Goal: Information Seeking & Learning: Check status

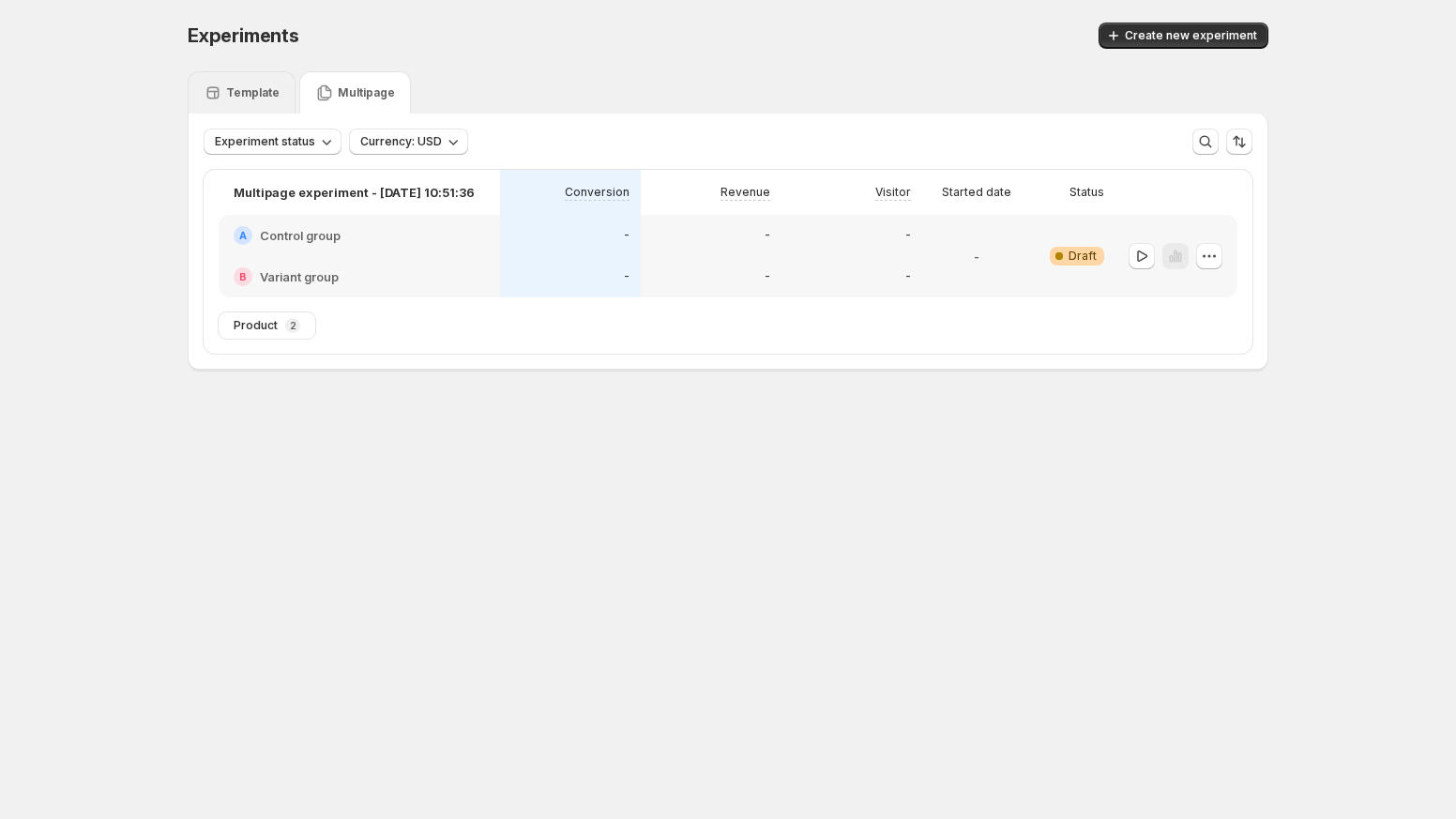
click at [258, 96] on p "Template" at bounding box center [253, 92] width 53 height 15
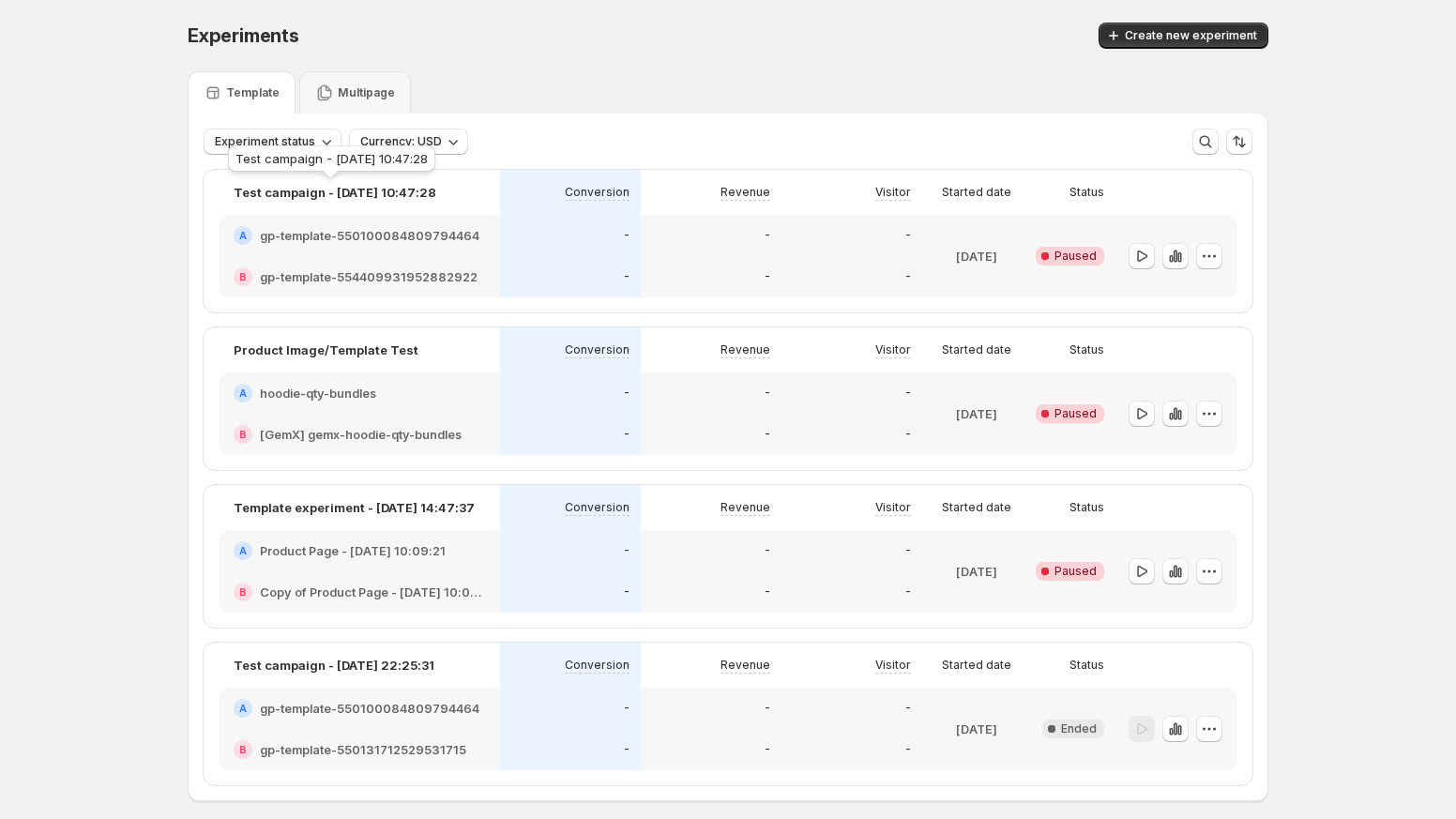
click at [335, 196] on p "Test campaign - [DATE] 10:47:28" at bounding box center [335, 191] width 203 height 18
click at [343, 229] on h2 "gp-template-550100084809794464" at bounding box center [370, 235] width 220 height 18
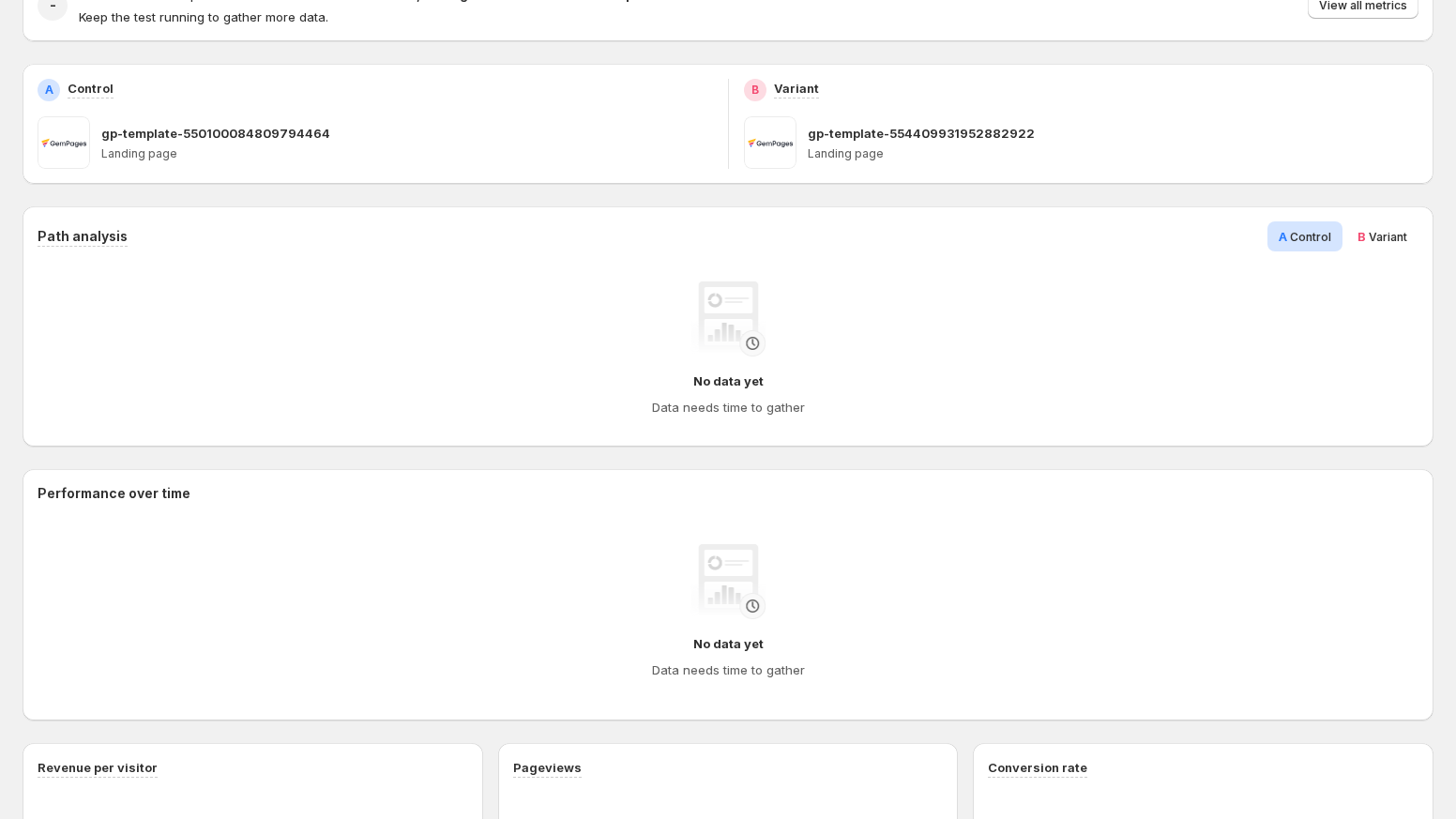
scroll to position [262, 0]
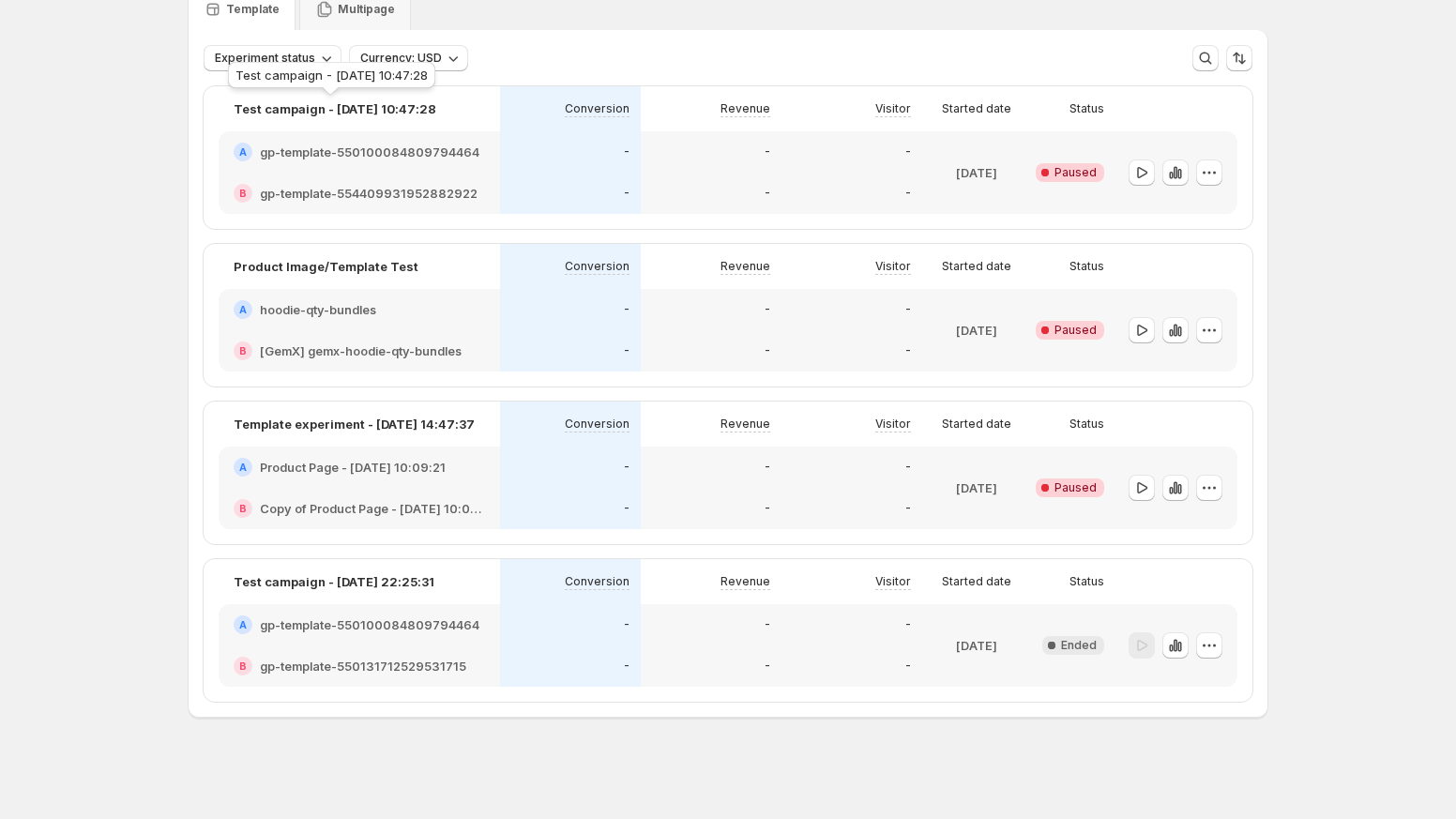
scroll to position [41, 0]
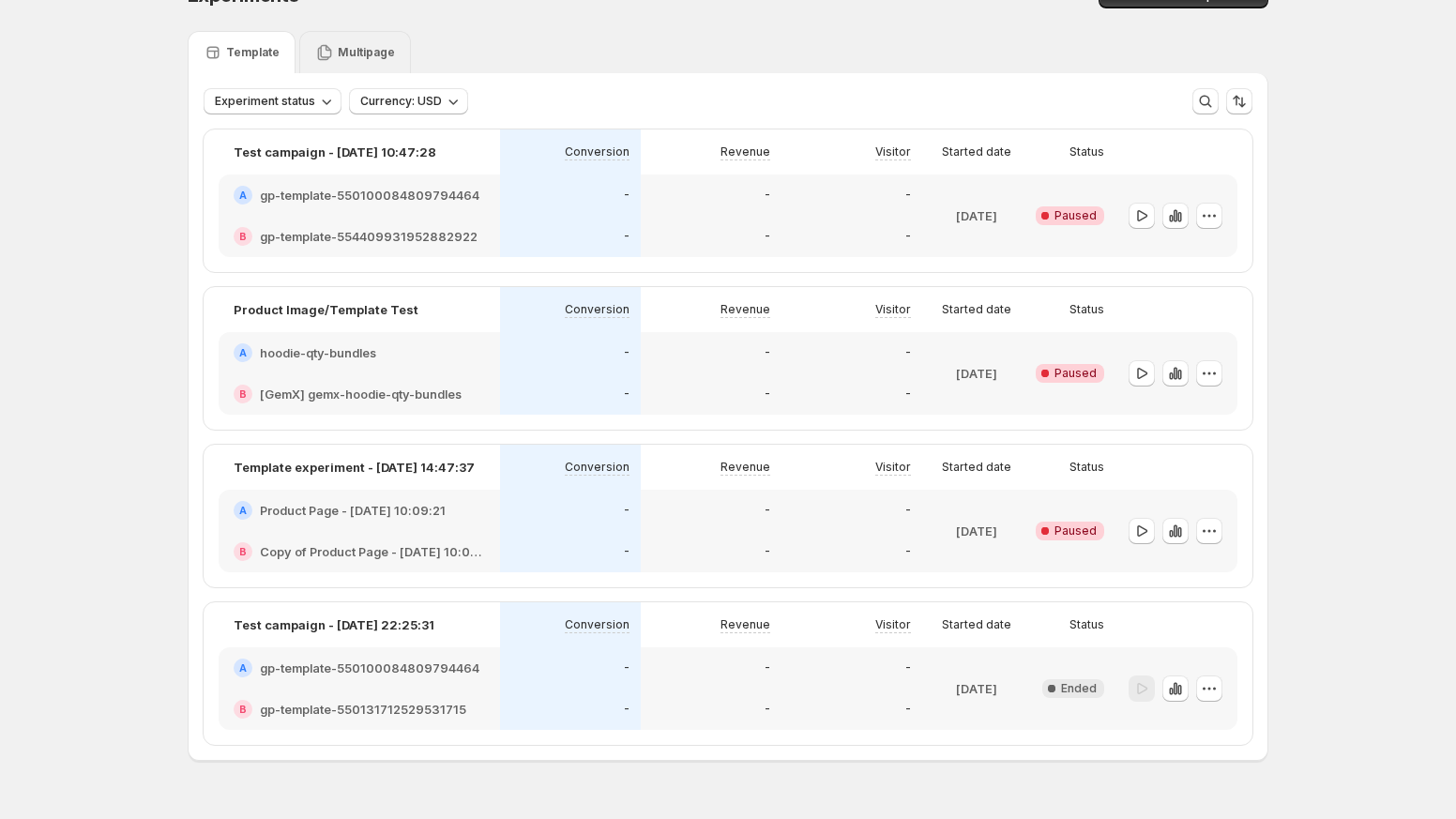
click at [343, 59] on p "Multipage" at bounding box center [366, 51] width 57 height 15
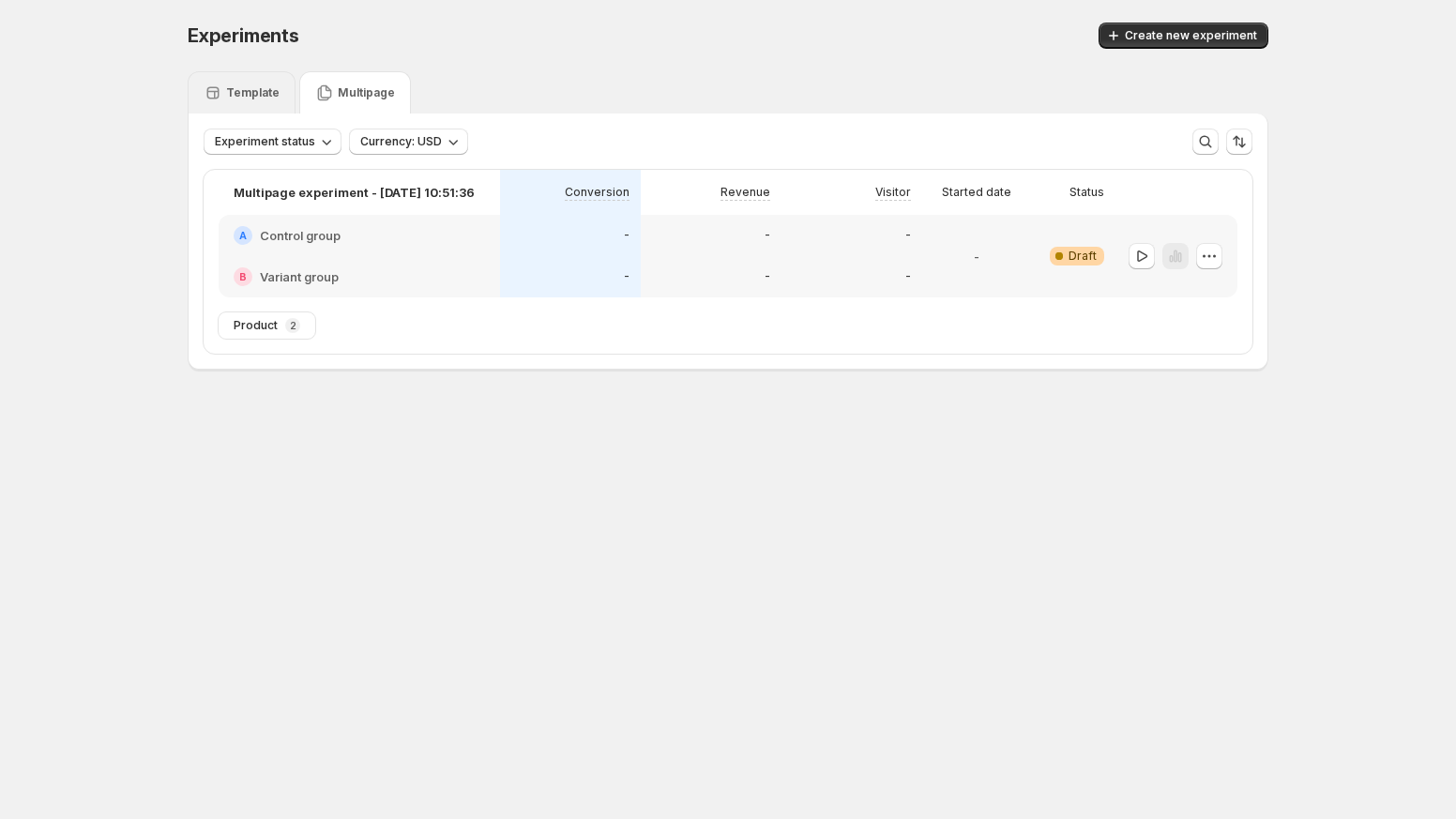
click at [254, 74] on div "Template" at bounding box center [241, 91] width 108 height 42
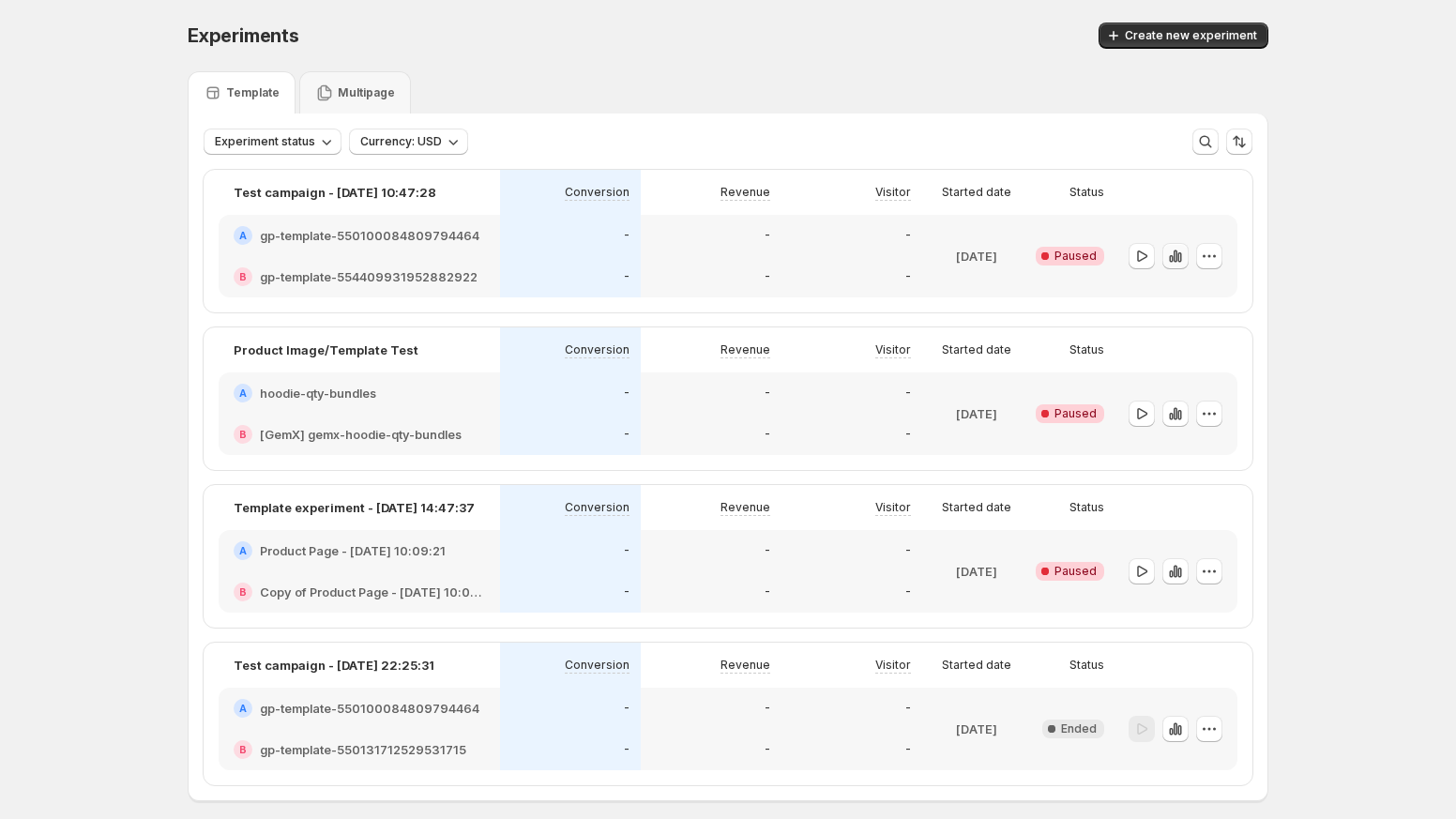
click at [1180, 254] on icon "button" at bounding box center [1179, 257] width 4 height 11
click at [1172, 404] on icon "button" at bounding box center [1175, 413] width 18 height 18
click at [1167, 561] on button "button" at bounding box center [1175, 571] width 26 height 26
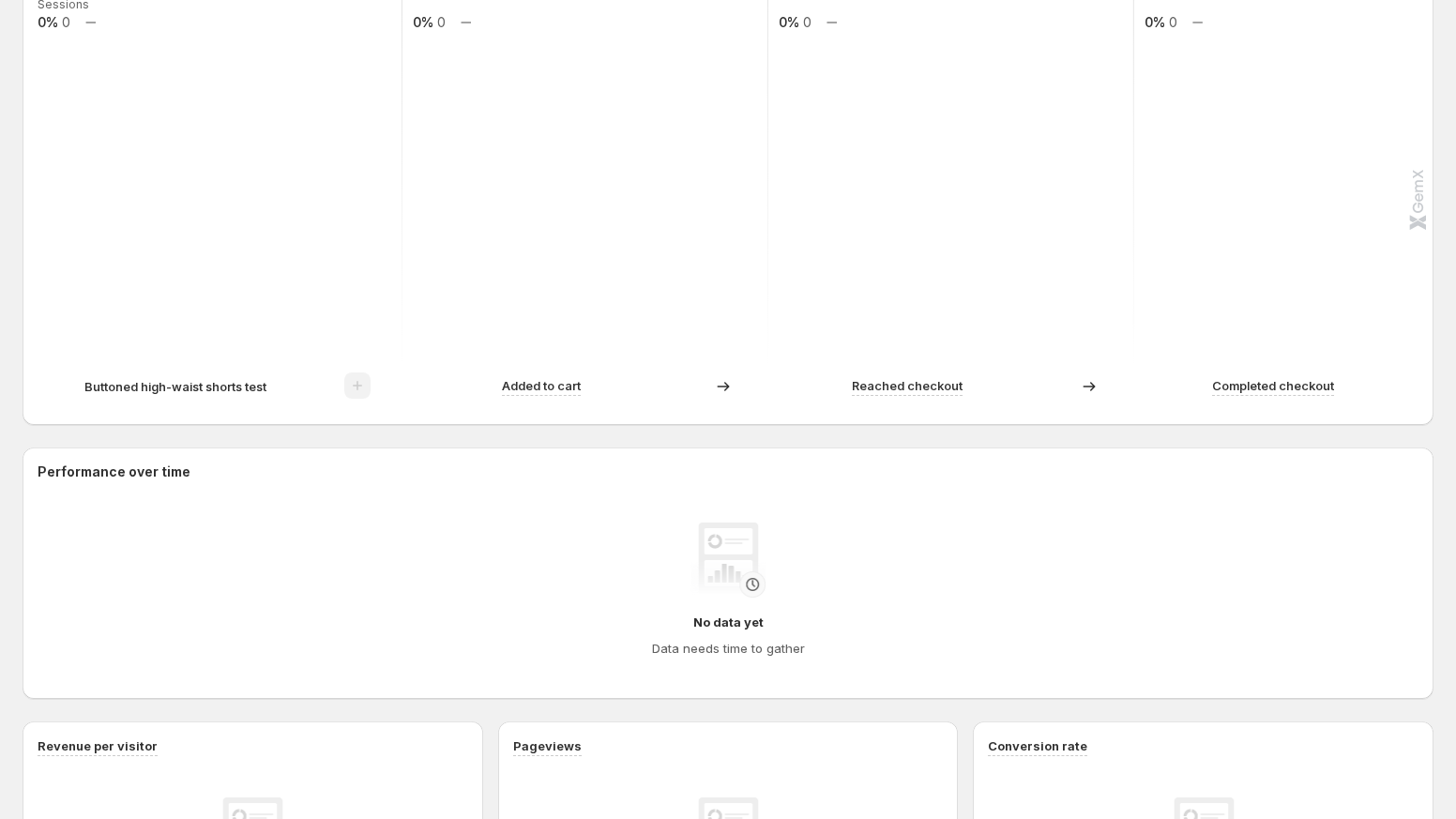
scroll to position [274, 0]
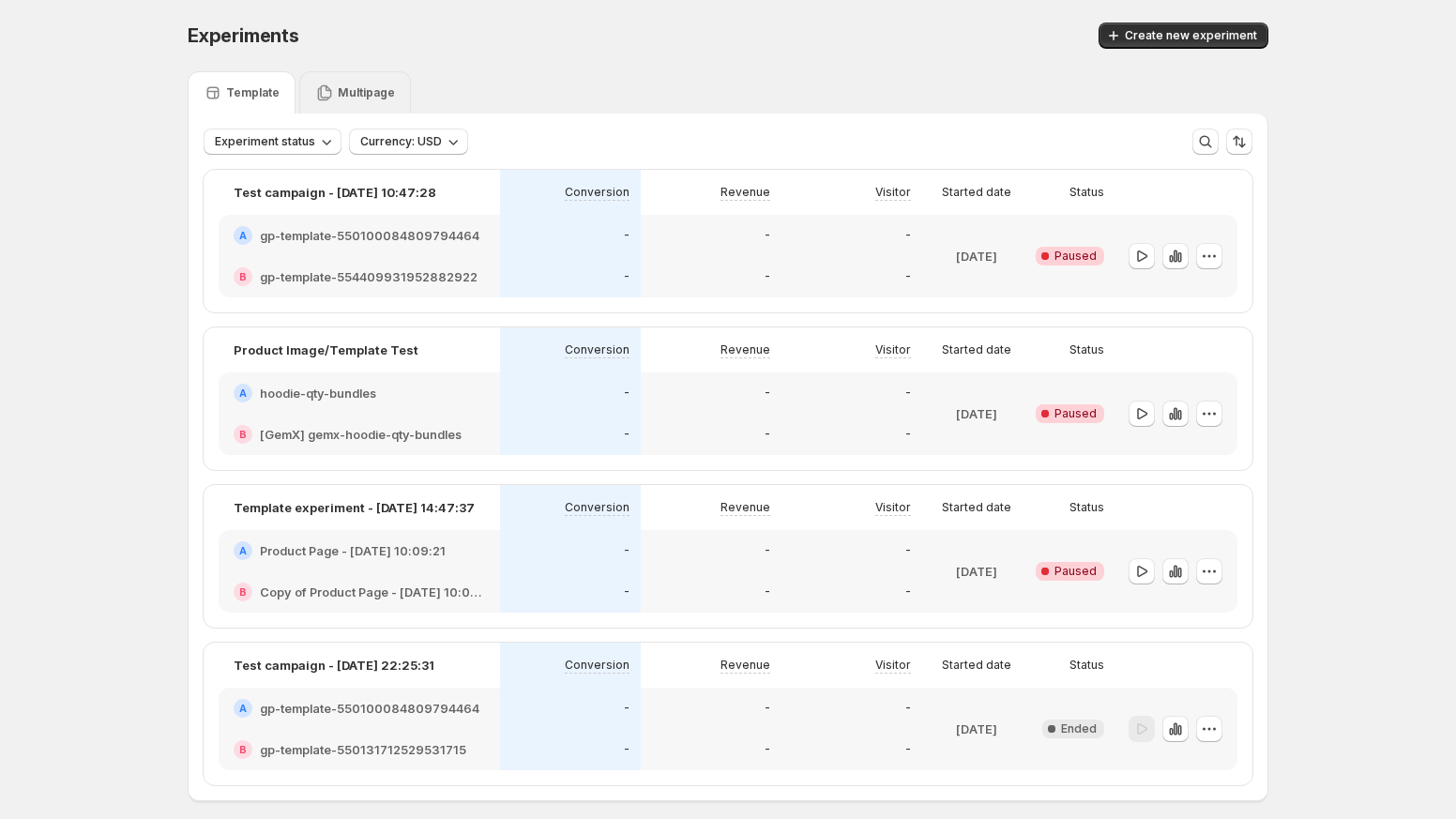
click at [321, 96] on icon at bounding box center [324, 93] width 14 height 16
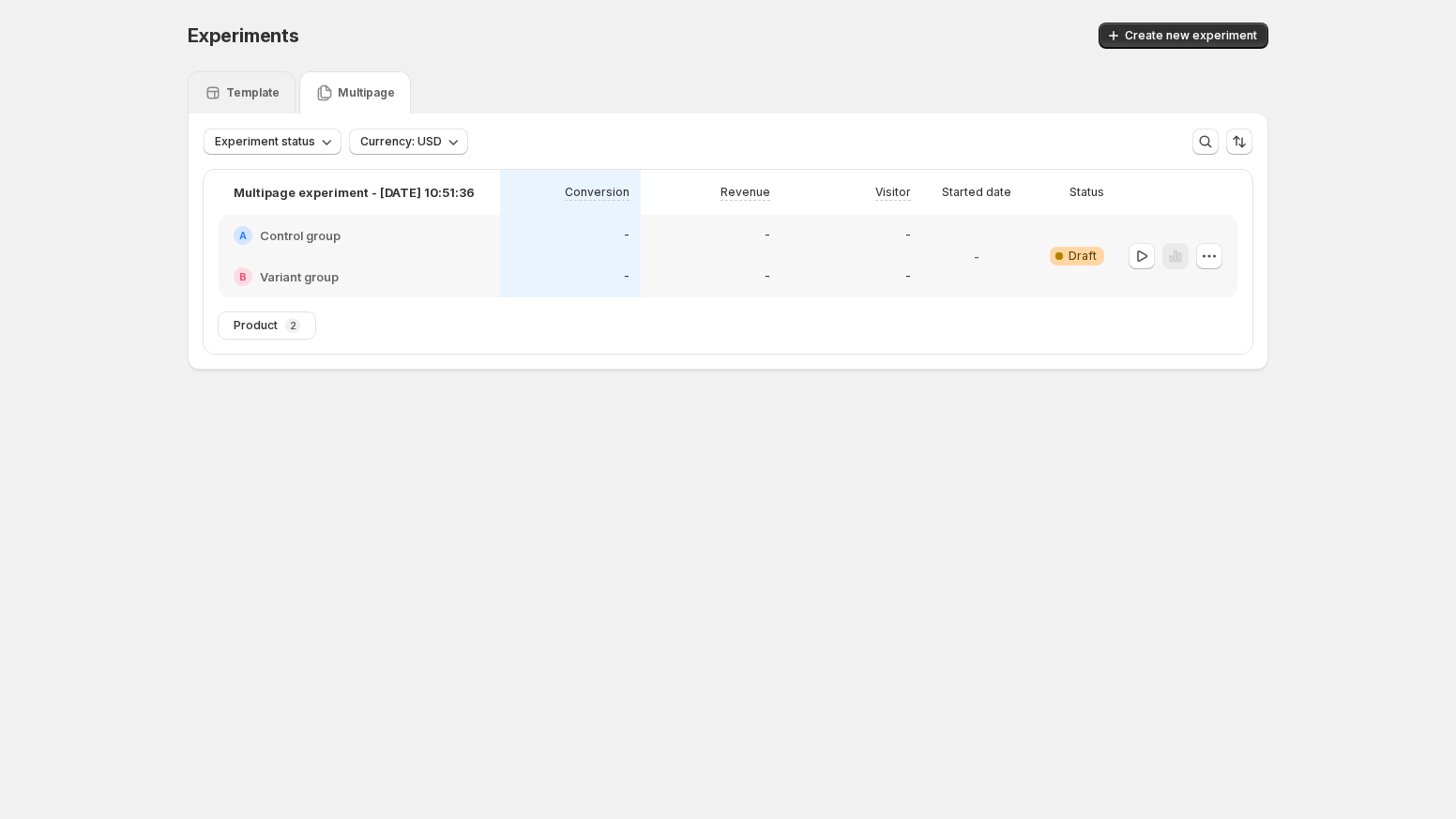
click at [262, 86] on p "Template" at bounding box center [253, 92] width 53 height 15
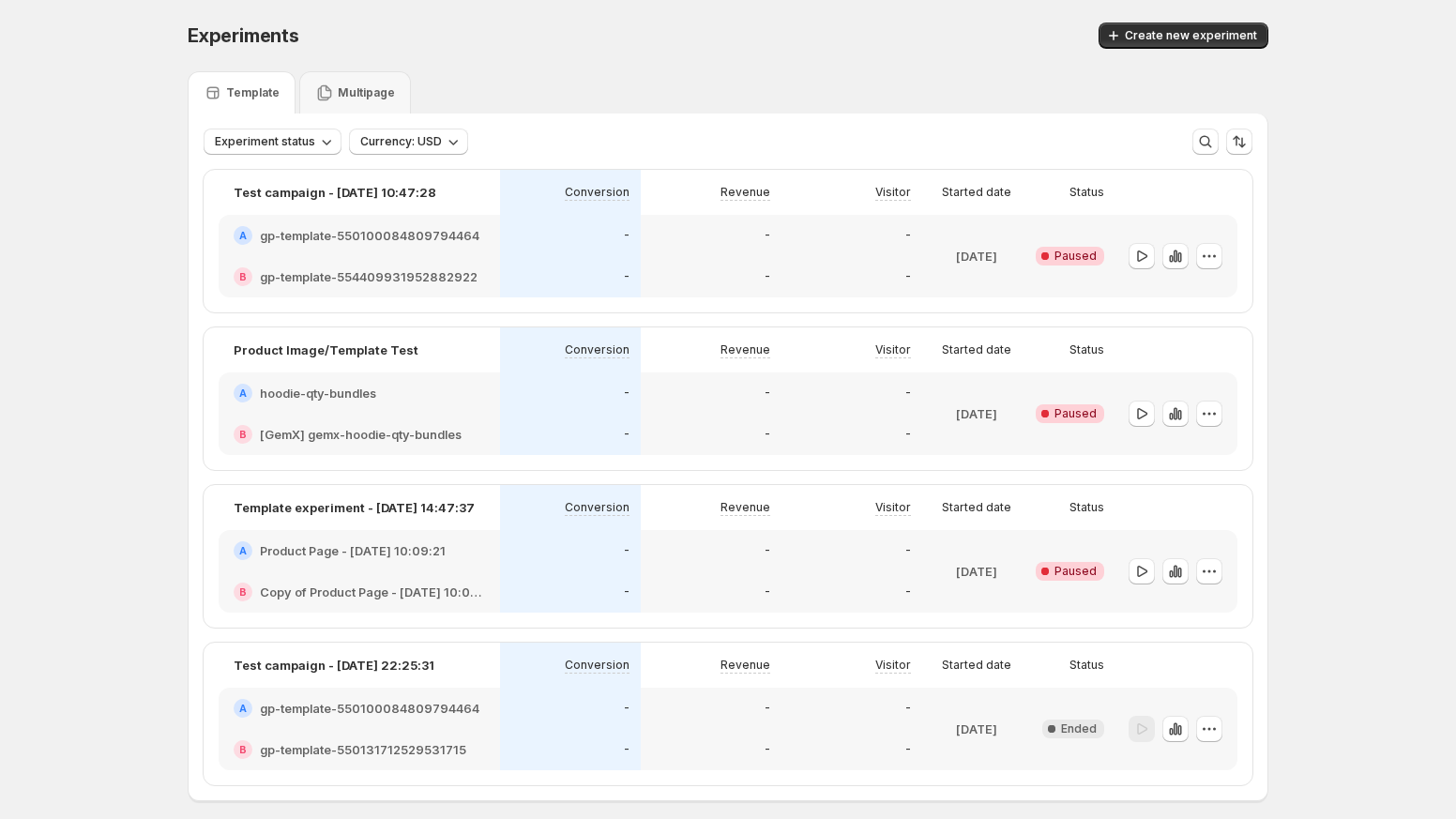
scroll to position [84, 0]
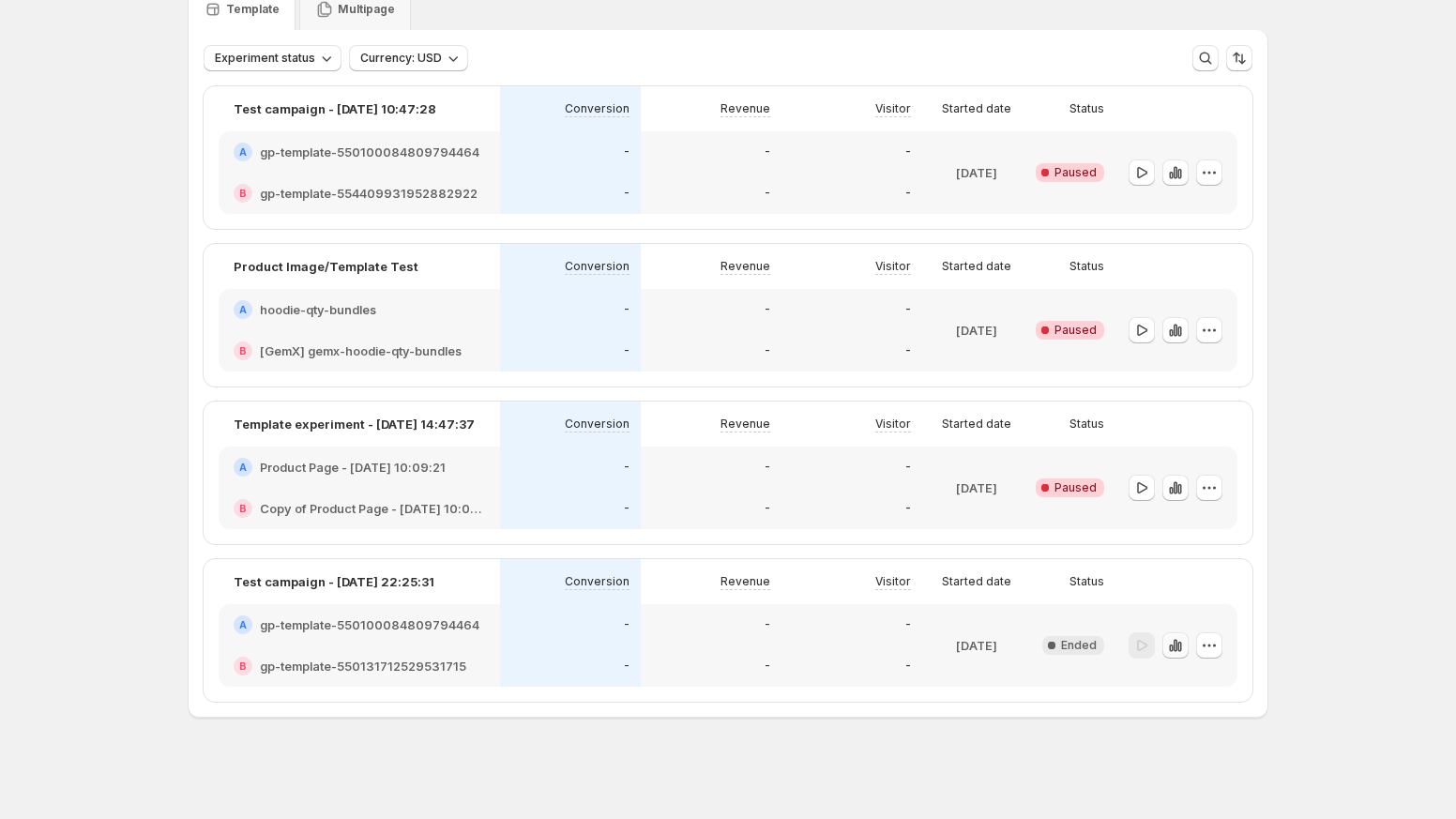
click at [1174, 651] on icon "button" at bounding box center [1175, 645] width 18 height 18
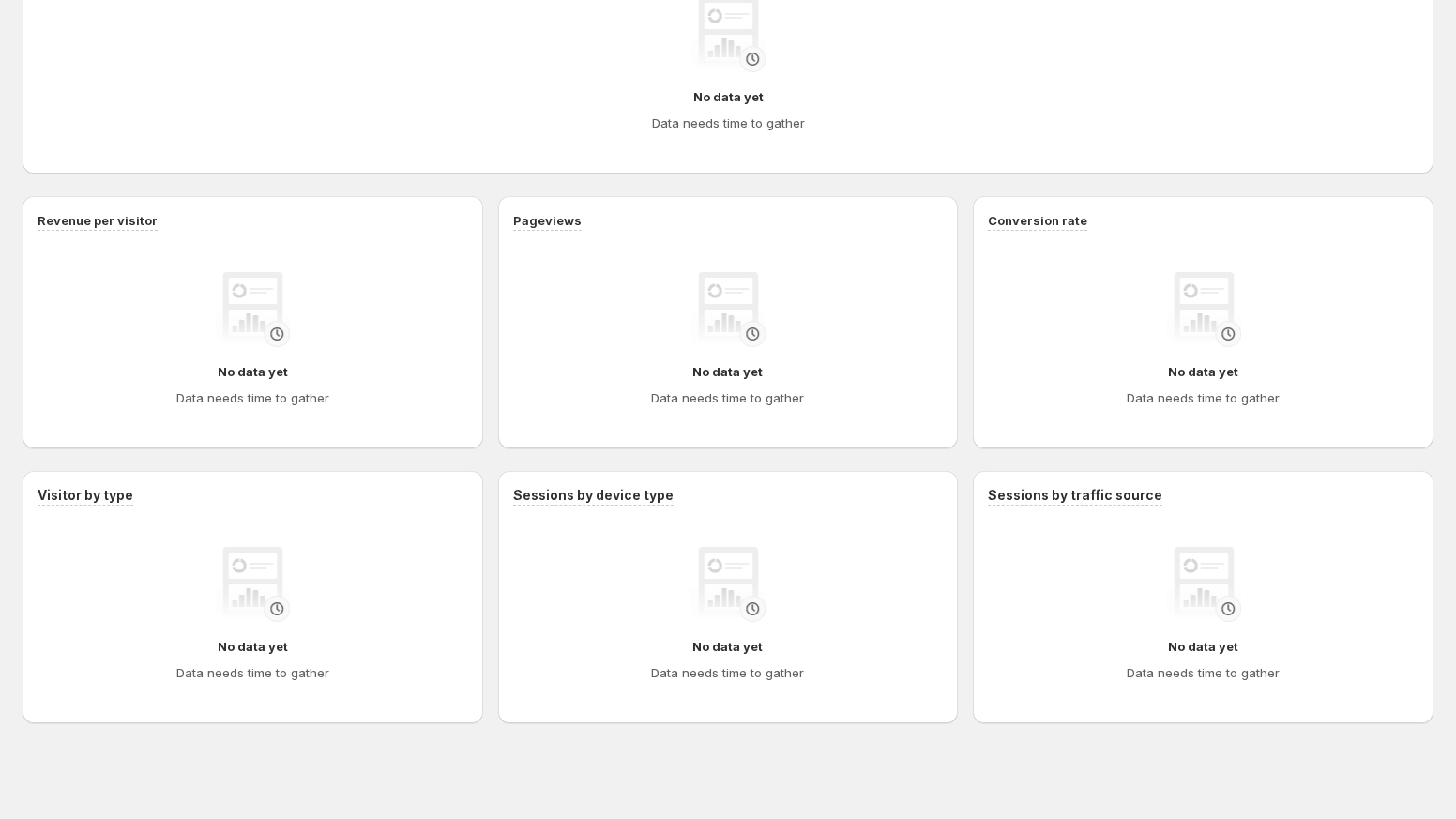
scroll to position [783, 0]
